Goal: Communication & Community: Participate in discussion

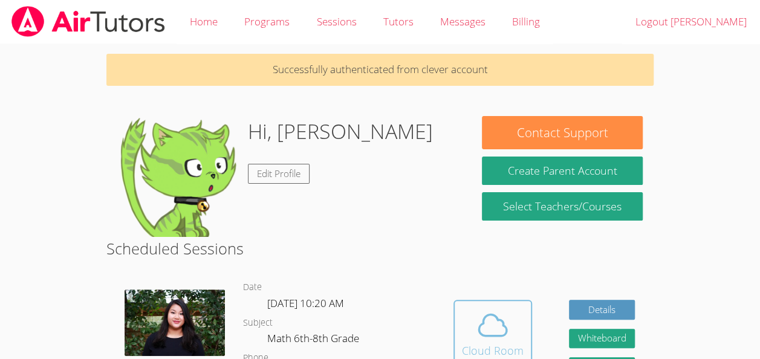
click at [500, 321] on icon at bounding box center [493, 325] width 28 height 21
click at [505, 341] on icon at bounding box center [493, 325] width 34 height 34
click at [512, 335] on span at bounding box center [493, 325] width 62 height 34
click at [514, 342] on div "Cloud Room" at bounding box center [493, 350] width 62 height 17
click at [484, 311] on icon at bounding box center [493, 325] width 34 height 34
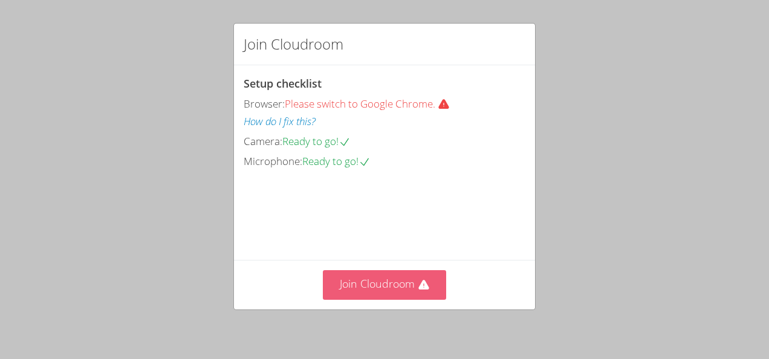
click at [366, 287] on button "Join Cloudroom" at bounding box center [385, 285] width 124 height 30
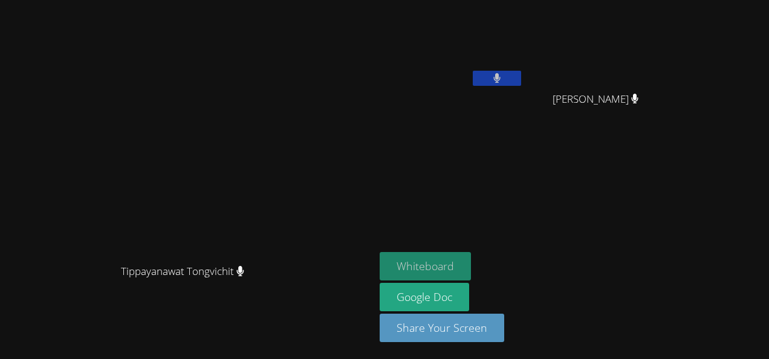
click at [438, 269] on button "Whiteboard" at bounding box center [425, 266] width 91 height 28
click at [407, 262] on button "Whiteboard" at bounding box center [425, 266] width 91 height 28
click at [416, 267] on button "Whiteboard" at bounding box center [425, 266] width 91 height 28
click at [435, 279] on button "Whiteboard" at bounding box center [425, 266] width 91 height 28
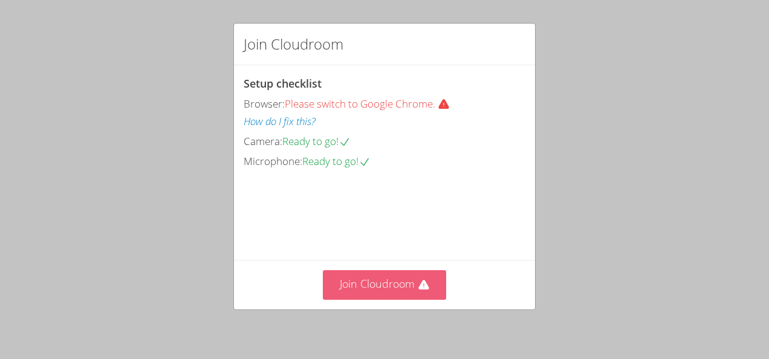
click at [379, 295] on button "Join Cloudroom" at bounding box center [385, 285] width 124 height 30
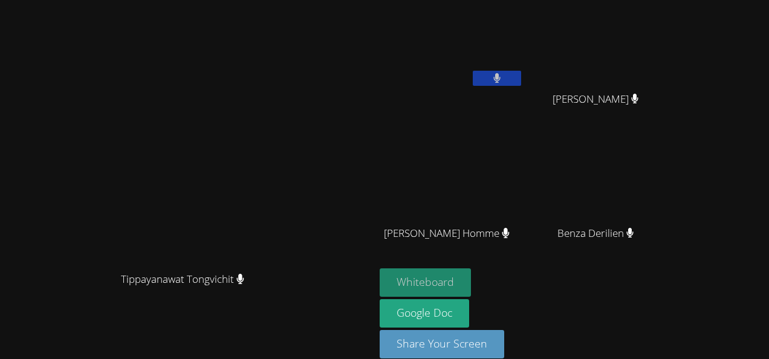
click at [471, 278] on button "Whiteboard" at bounding box center [425, 282] width 91 height 28
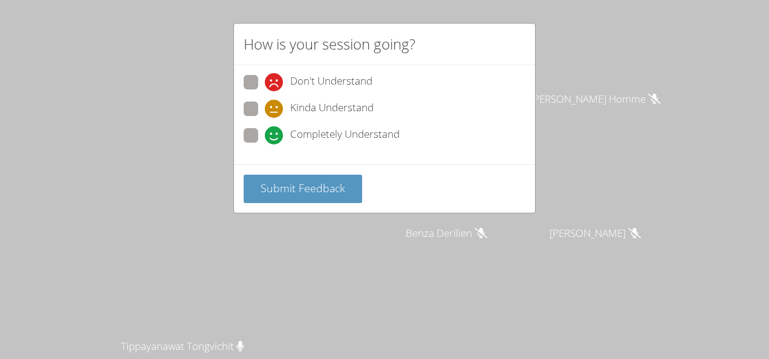
click at [265, 145] on span at bounding box center [265, 145] width 0 height 0
click at [265, 128] on input "Completely Understand" at bounding box center [270, 133] width 10 height 10
radio input "true"
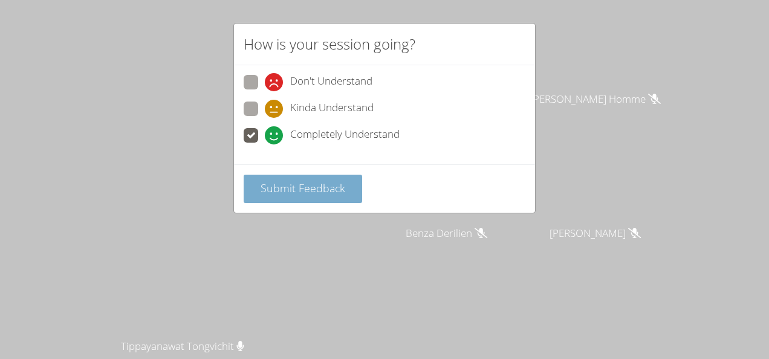
click at [270, 181] on span "Submit Feedback" at bounding box center [303, 188] width 85 height 15
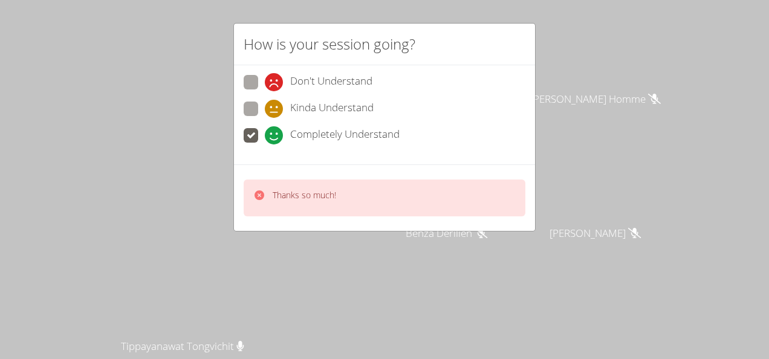
click at [198, 71] on div "How is your session going? Don't Understand Kinda Understand Completely Underst…" at bounding box center [384, 179] width 769 height 359
click at [260, 168] on div "Thanks so much!" at bounding box center [384, 197] width 301 height 67
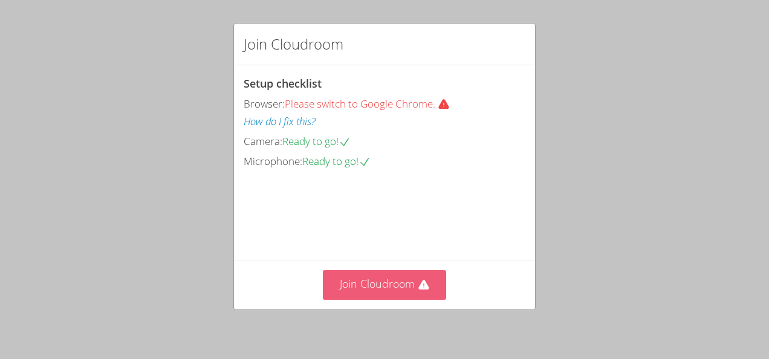
click at [374, 287] on button "Join Cloudroom" at bounding box center [385, 285] width 124 height 30
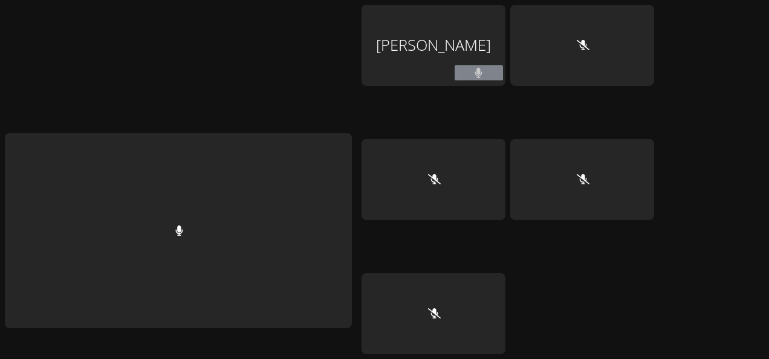
click at [352, 116] on div at bounding box center [178, 255] width 347 height 500
